Goal: Task Accomplishment & Management: Manage account settings

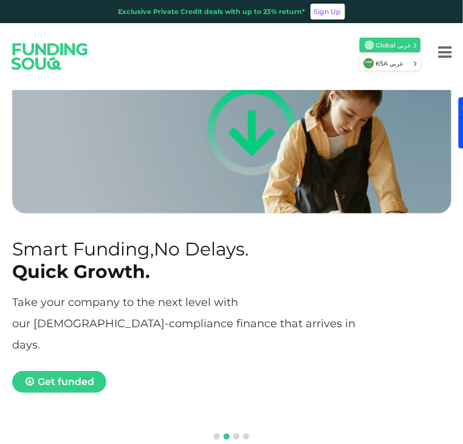
scroll to position [16, 0]
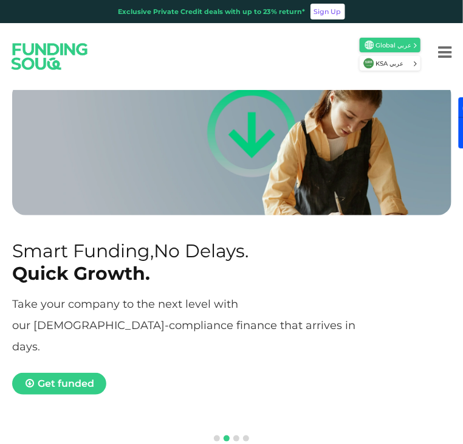
click at [442, 49] on icon "Menu" at bounding box center [444, 52] width 13 height 16
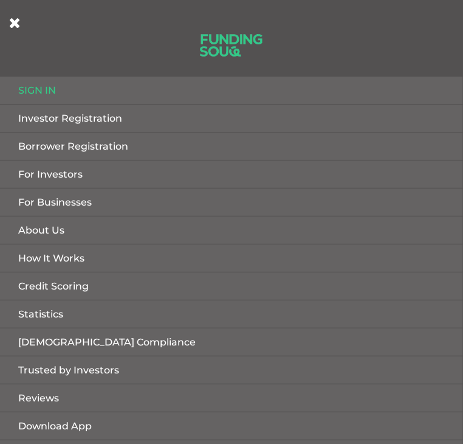
click at [233, 97] on link "Sign in" at bounding box center [231, 90] width 463 height 27
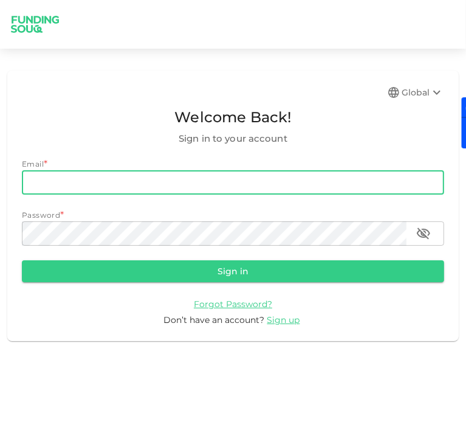
click at [158, 183] on input "email" at bounding box center [233, 182] width 422 height 24
type input "tejaldoshi89@gmail.com"
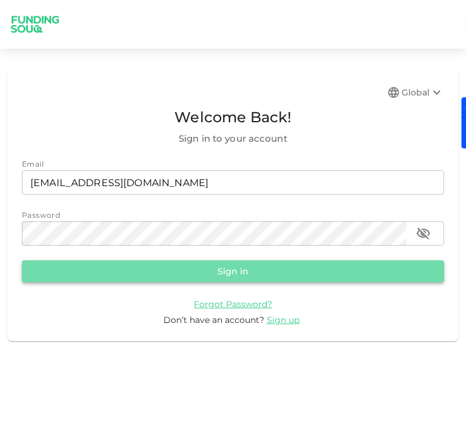
click at [253, 275] on button "Sign in" at bounding box center [233, 271] width 422 height 22
